Goal: Transaction & Acquisition: Purchase product/service

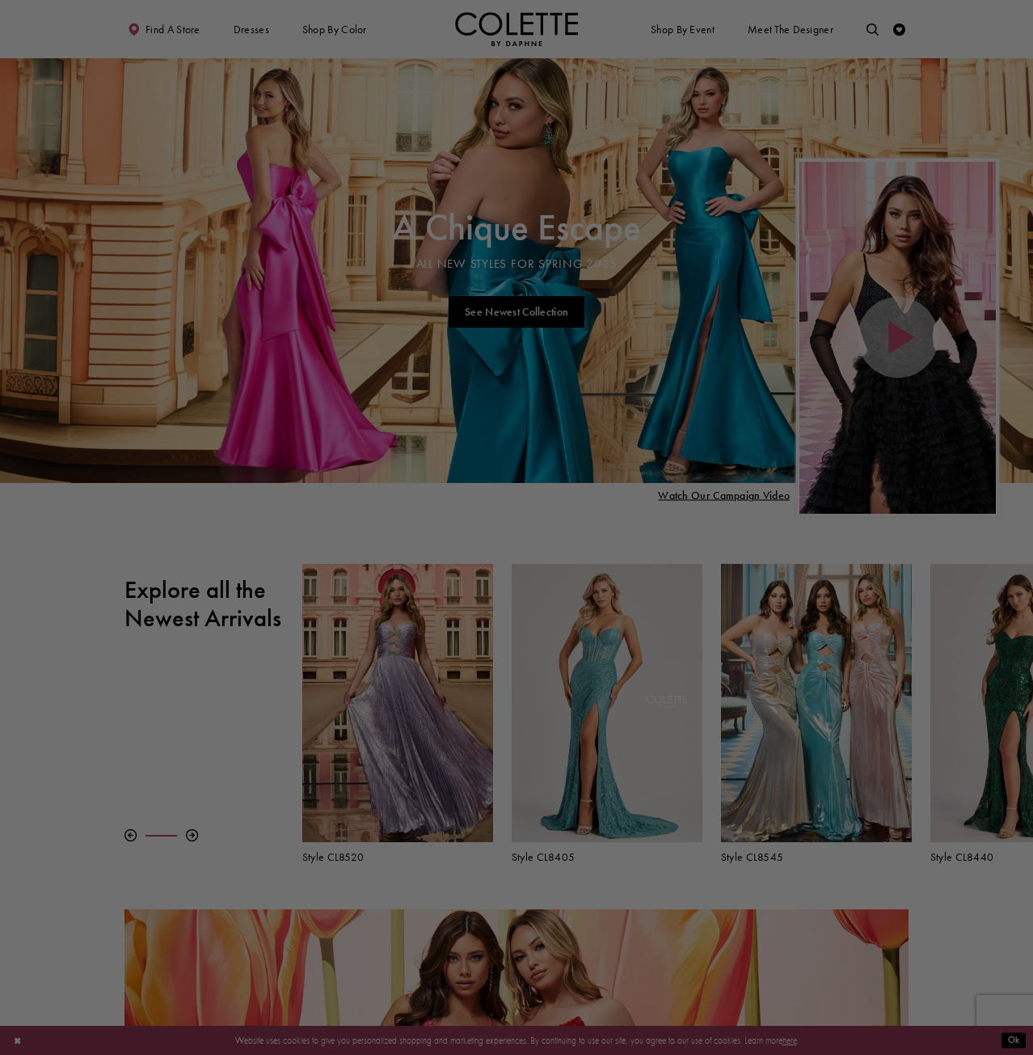
click at [742, 474] on div at bounding box center [522, 532] width 1044 height 1065
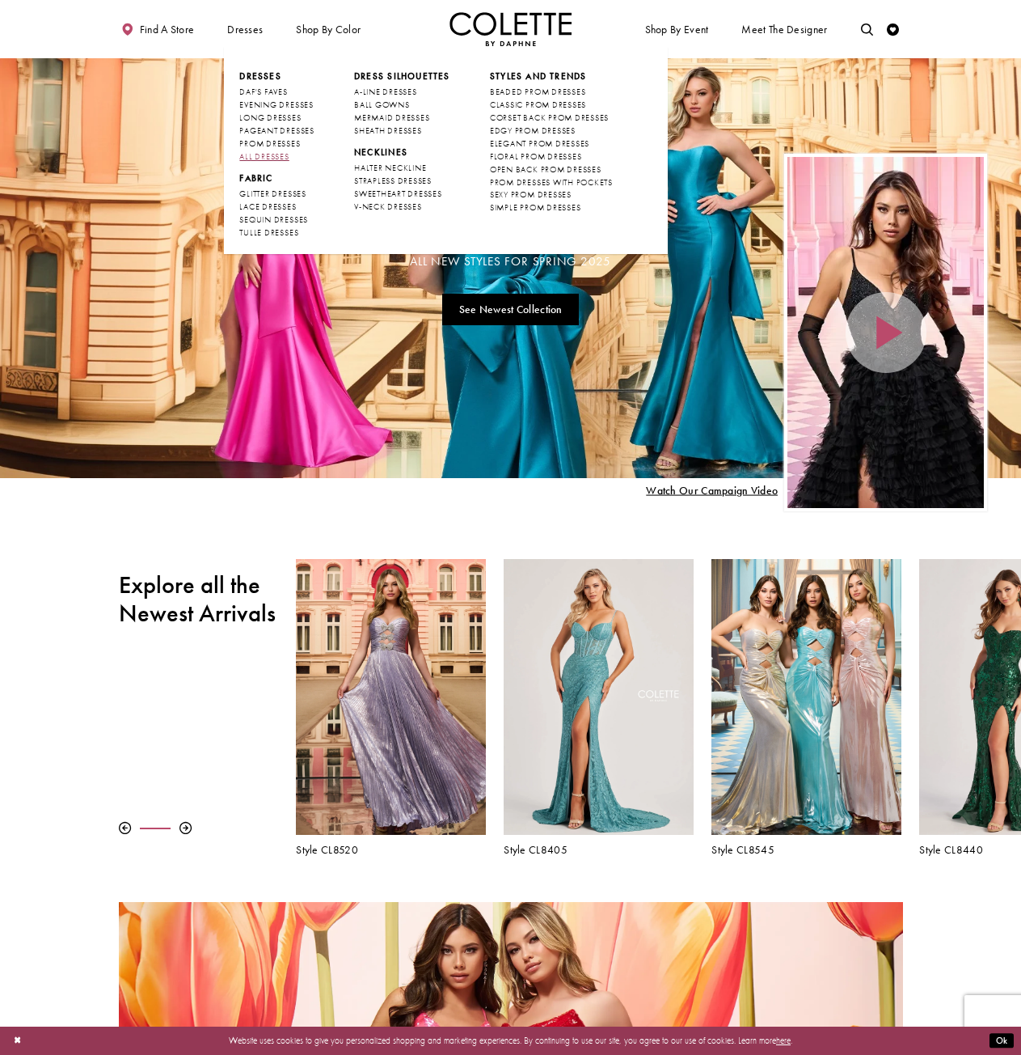
click at [260, 154] on span "ALL DRESSES" at bounding box center [263, 156] width 49 height 11
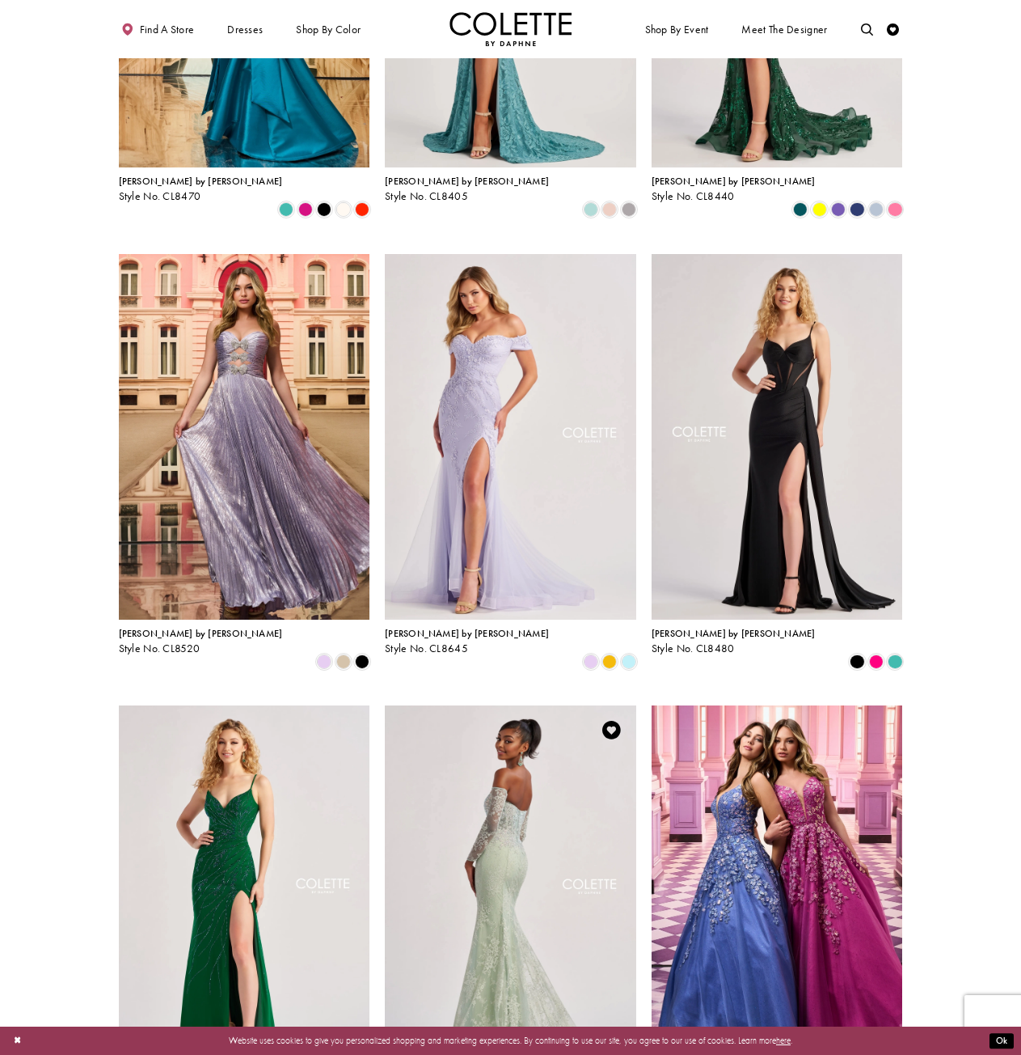
scroll to position [647, 0]
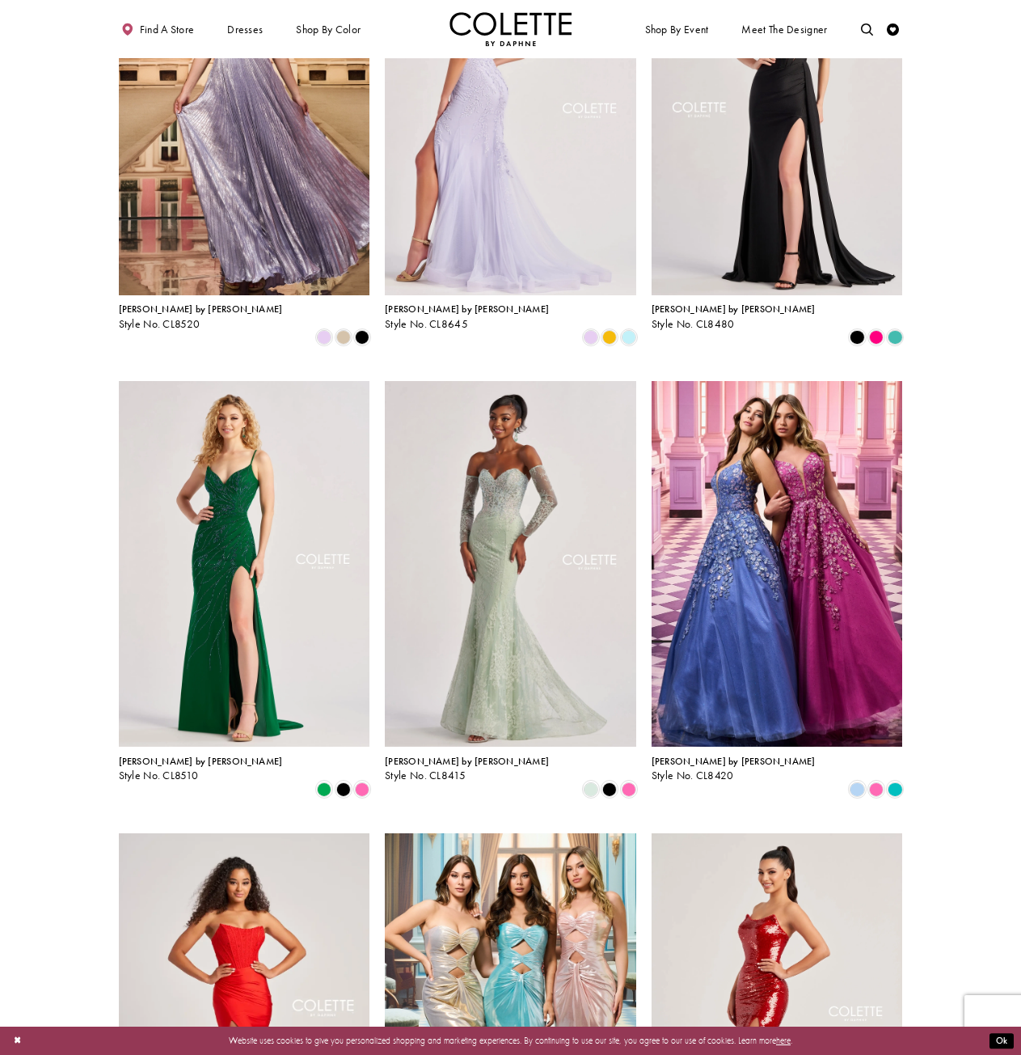
click at [502, 243] on img "Visit Colette by Daphne Style No. CL8645 Page" at bounding box center [510, 113] width 251 height 366
